Goal: Task Accomplishment & Management: Complete application form

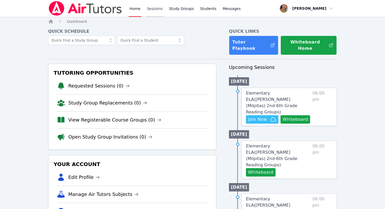
click at [157, 8] on link "Sessions" at bounding box center [155, 8] width 18 height 17
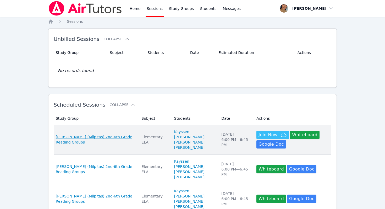
click at [110, 136] on span "Curtner (Milpitas) 2nd-6th Grade Reading Groups" at bounding box center [96, 139] width 80 height 10
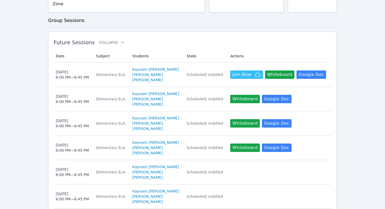
scroll to position [125, 0]
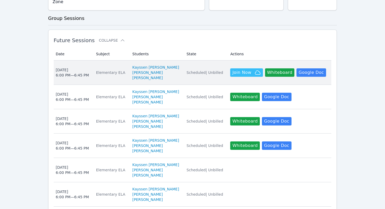
click at [111, 70] on div "Elementary ELA" at bounding box center [111, 72] width 30 height 5
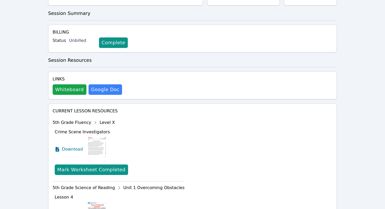
scroll to position [104, 0]
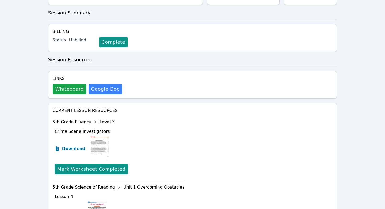
click at [71, 146] on span "Download" at bounding box center [73, 149] width 23 height 6
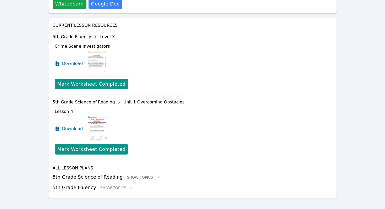
scroll to position [189, 0]
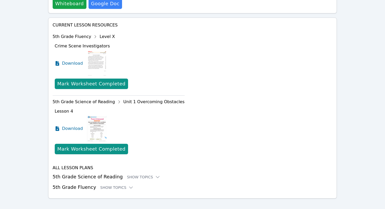
click at [74, 165] on h4 "All Lesson Plans" at bounding box center [193, 168] width 280 height 6
click at [69, 125] on span "Download" at bounding box center [73, 128] width 23 height 6
click at [63, 125] on span "Download" at bounding box center [73, 128] width 23 height 6
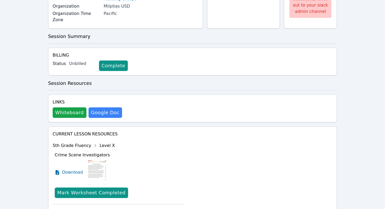
scroll to position [0, 0]
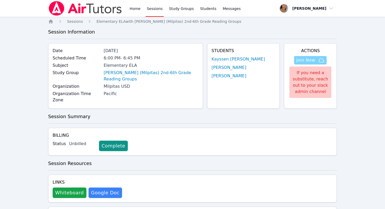
click at [316, 60] on span "Join Now" at bounding box center [310, 60] width 28 height 6
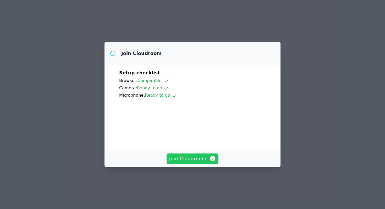
click at [202, 162] on span "Join Cloudroom" at bounding box center [192, 158] width 47 height 7
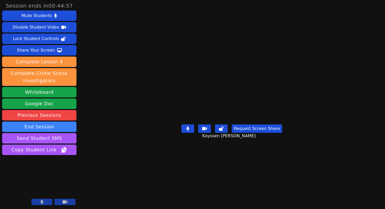
click at [39, 202] on button at bounding box center [41, 202] width 21 height 6
click at [66, 200] on icon at bounding box center [65, 202] width 5 height 4
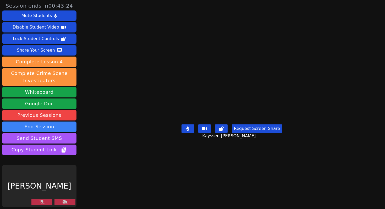
click at [49, 200] on button at bounding box center [41, 202] width 21 height 6
click at [71, 202] on button at bounding box center [64, 202] width 21 height 6
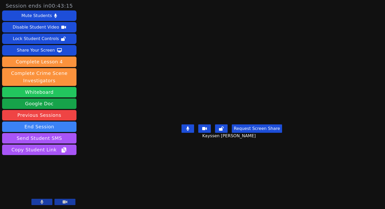
click at [46, 93] on button "Whiteboard" at bounding box center [39, 92] width 74 height 10
click at [44, 202] on button at bounding box center [41, 202] width 21 height 6
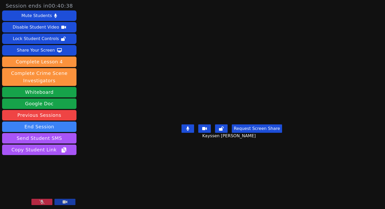
click at [44, 202] on icon at bounding box center [41, 202] width 5 height 4
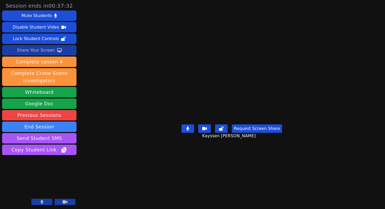
click at [39, 51] on div "Share Your Screen" at bounding box center [36, 50] width 38 height 8
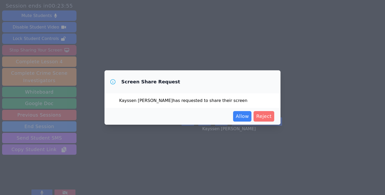
click at [262, 115] on span "Reject" at bounding box center [263, 116] width 15 height 7
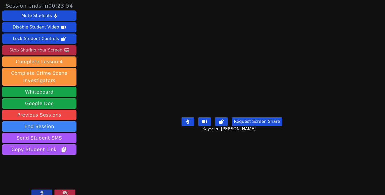
click at [43, 194] on icon at bounding box center [41, 193] width 3 height 4
click at [42, 193] on icon at bounding box center [41, 193] width 5 height 4
click at [51, 192] on button at bounding box center [41, 193] width 21 height 6
click at [43, 194] on icon at bounding box center [41, 193] width 5 height 4
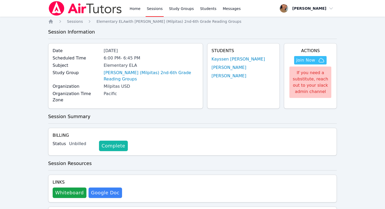
click at [114, 141] on link "Complete" at bounding box center [113, 146] width 29 height 10
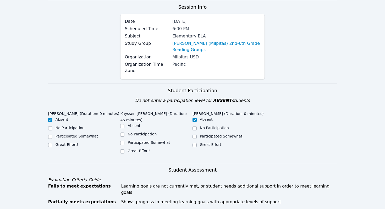
scroll to position [43, 0]
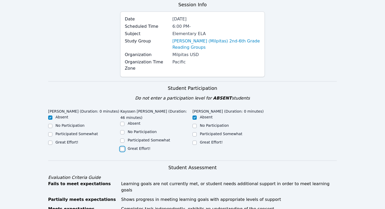
click at [123, 150] on input "Great Effort!" at bounding box center [122, 149] width 4 height 4
checkbox input "true"
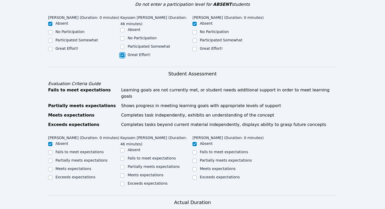
scroll to position [138, 0]
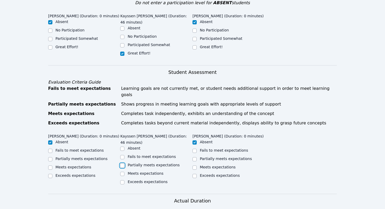
click at [122, 163] on input "Partially meets expectations" at bounding box center [122, 165] width 4 height 4
checkbox input "true"
click at [121, 172] on input "Meets expectations" at bounding box center [122, 174] width 4 height 4
checkbox input "true"
checkbox input "false"
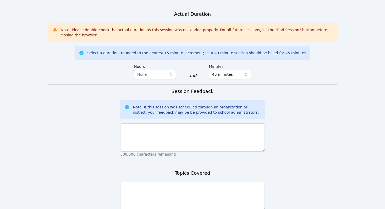
scroll to position [339, 0]
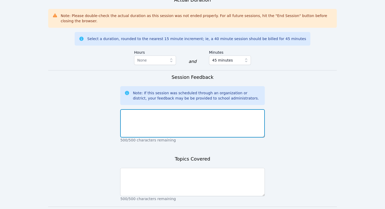
click at [168, 119] on textarea at bounding box center [192, 123] width 144 height 28
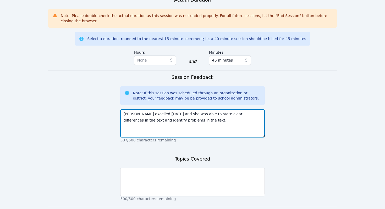
type textarea "Kayssen excelled today and she was able to state clear differences in the text …"
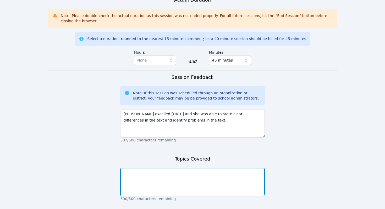
click at [161, 185] on textarea at bounding box center [192, 182] width 144 height 28
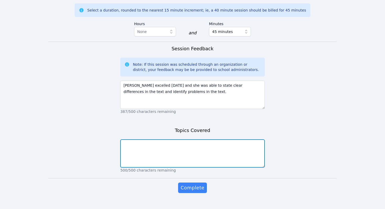
scroll to position [371, 0]
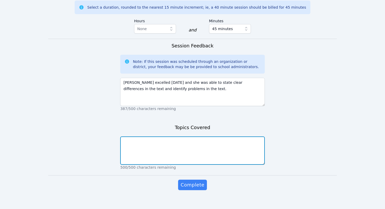
click at [164, 149] on textarea at bounding box center [192, 150] width 144 height 28
type textarea "i"
type textarea "overcoming obstacles: compare and contrast"
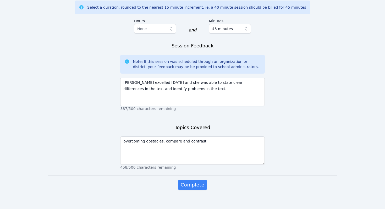
click at [198, 186] on div "Complete" at bounding box center [192, 190] width 144 height 21
click at [198, 181] on span "Complete" at bounding box center [193, 184] width 24 height 7
